Goal: Task Accomplishment & Management: Manage account settings

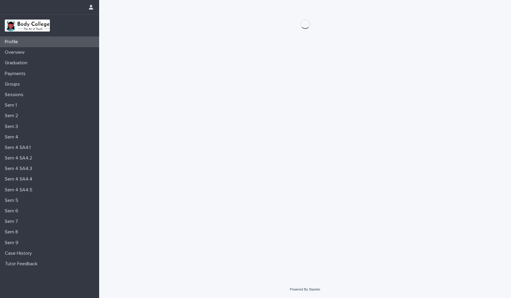
click at [28, 54] on p "Overview" at bounding box center [15, 53] width 27 height 6
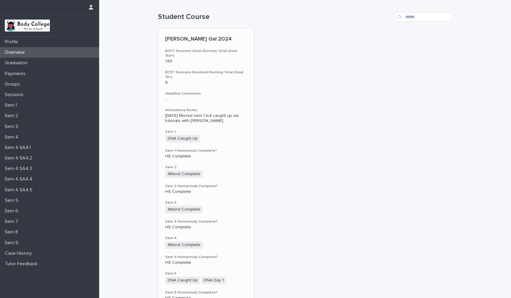
click at [205, 118] on div "[PERSON_NAME] Gal 2024 BCST Sessions Given Running Total (Goal 150+) 149 BCST S…" at bounding box center [206, 255] width 96 height 452
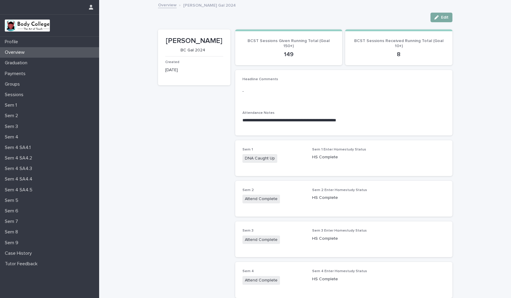
click at [447, 19] on button "Edit" at bounding box center [442, 18] width 22 height 10
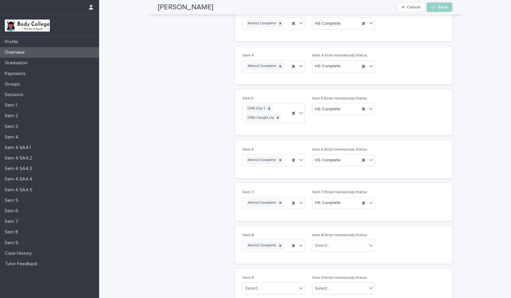
scroll to position [235, 0]
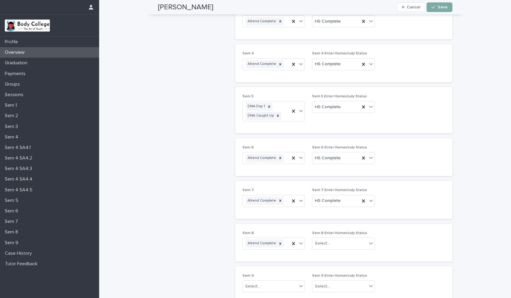
click at [442, 3] on button "Save" at bounding box center [440, 7] width 26 height 10
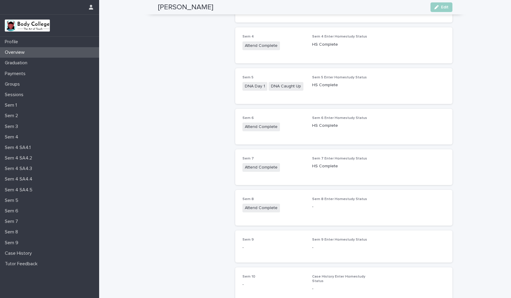
scroll to position [211, 0]
